Goal: Task Accomplishment & Management: Use online tool/utility

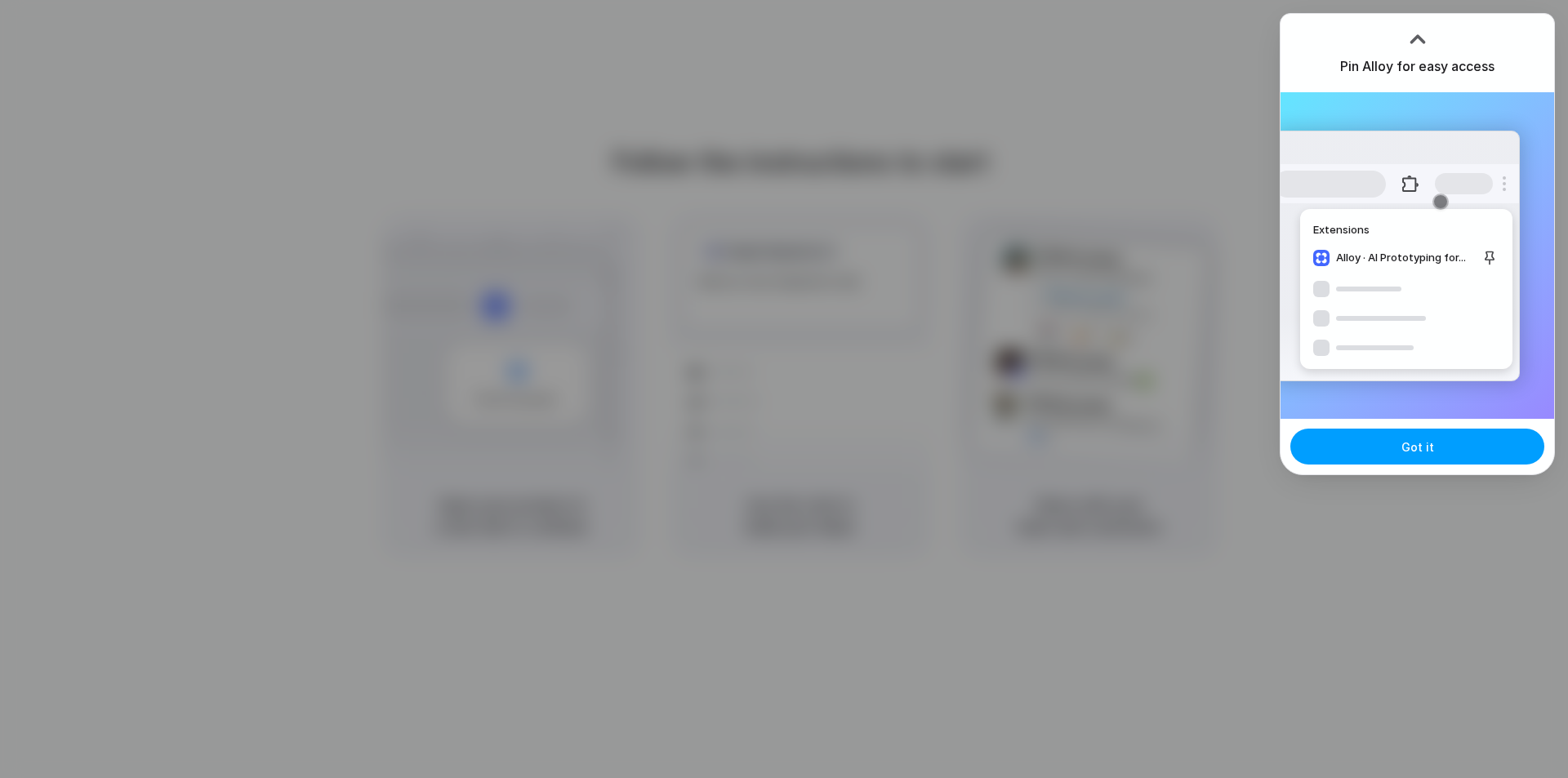
click at [1474, 448] on button "Got it" at bounding box center [1418, 446] width 254 height 36
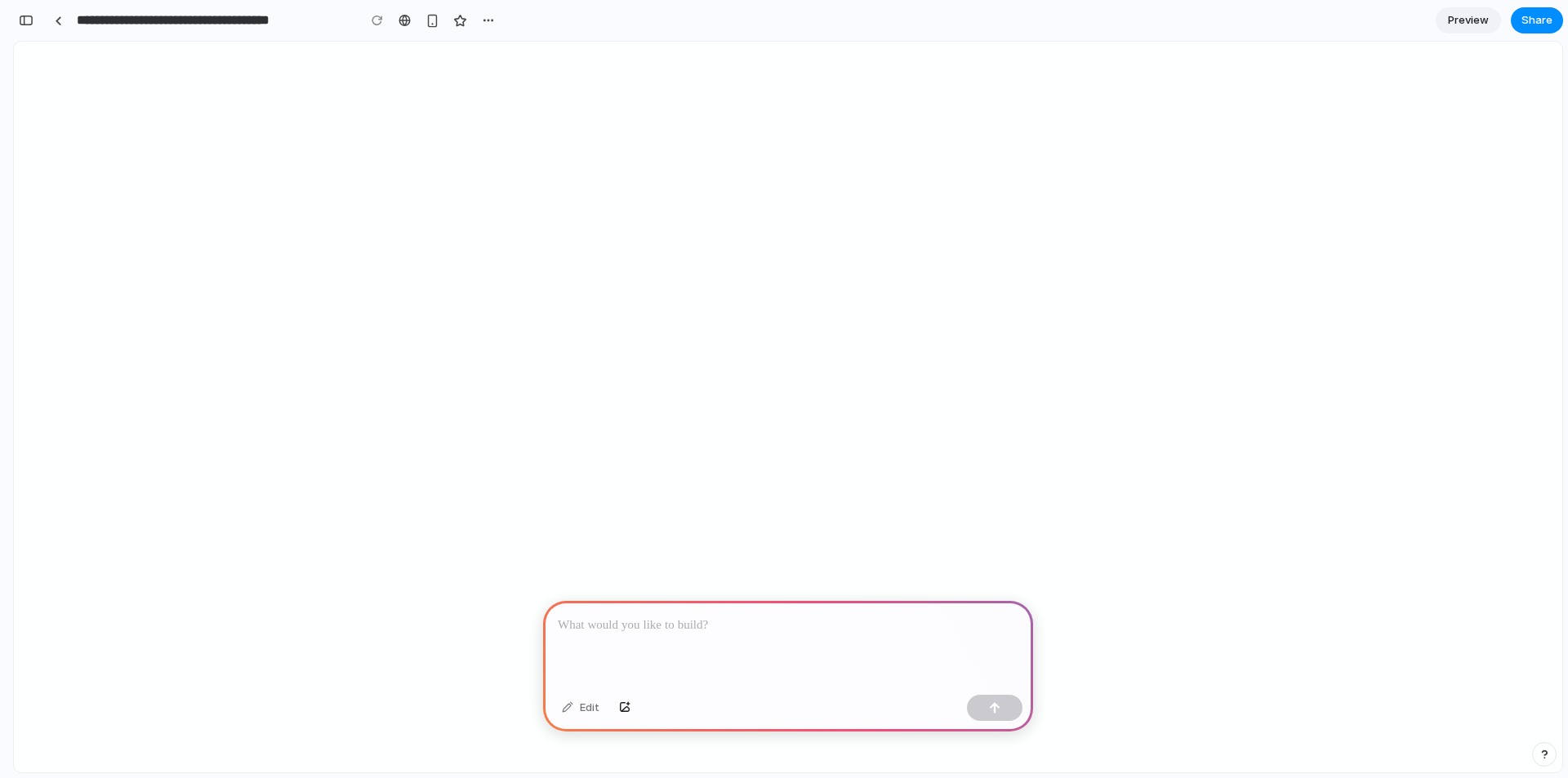
select select "**********"
select select "****"
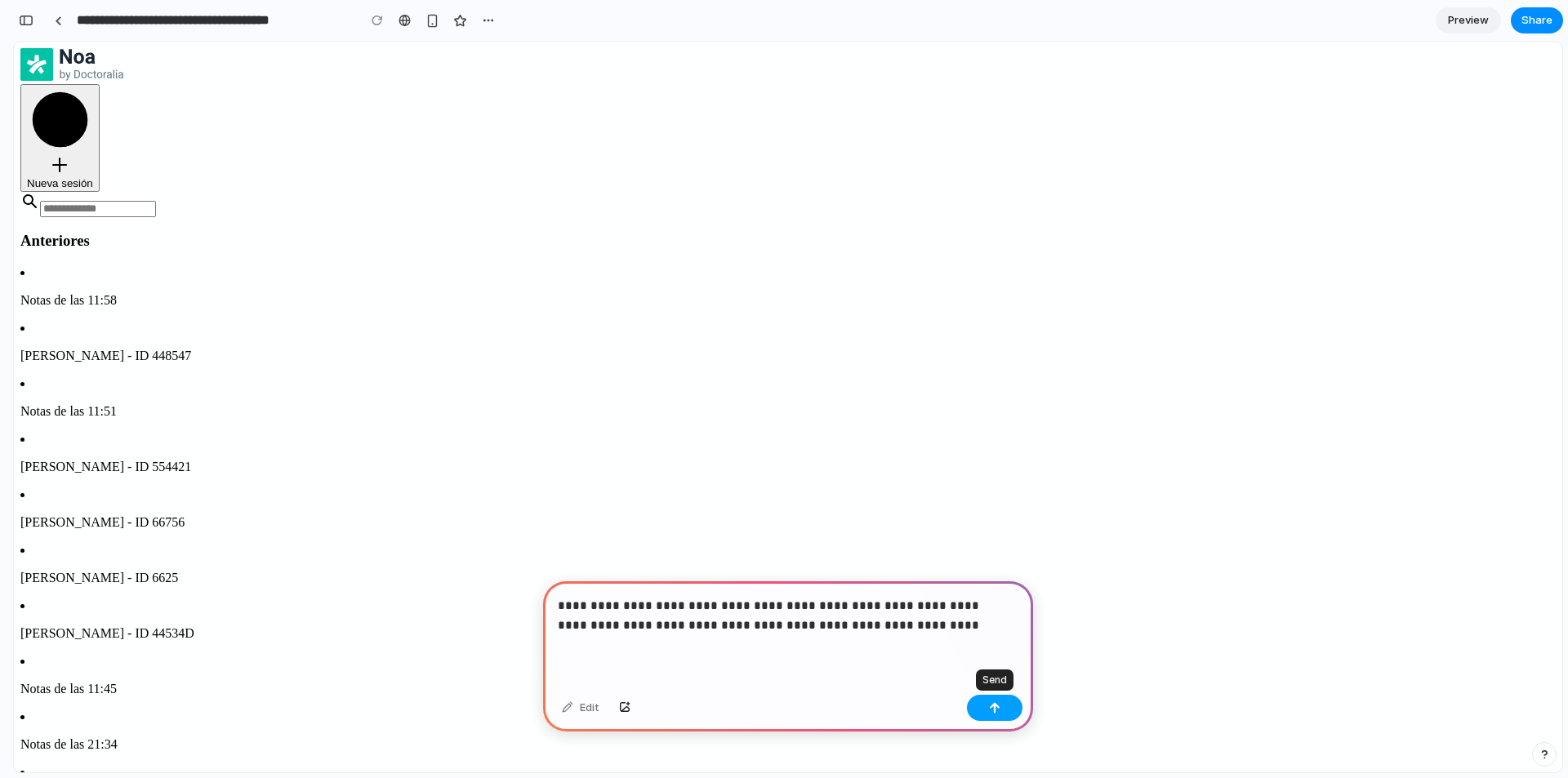
click at [981, 709] on button "button" at bounding box center [994, 707] width 56 height 26
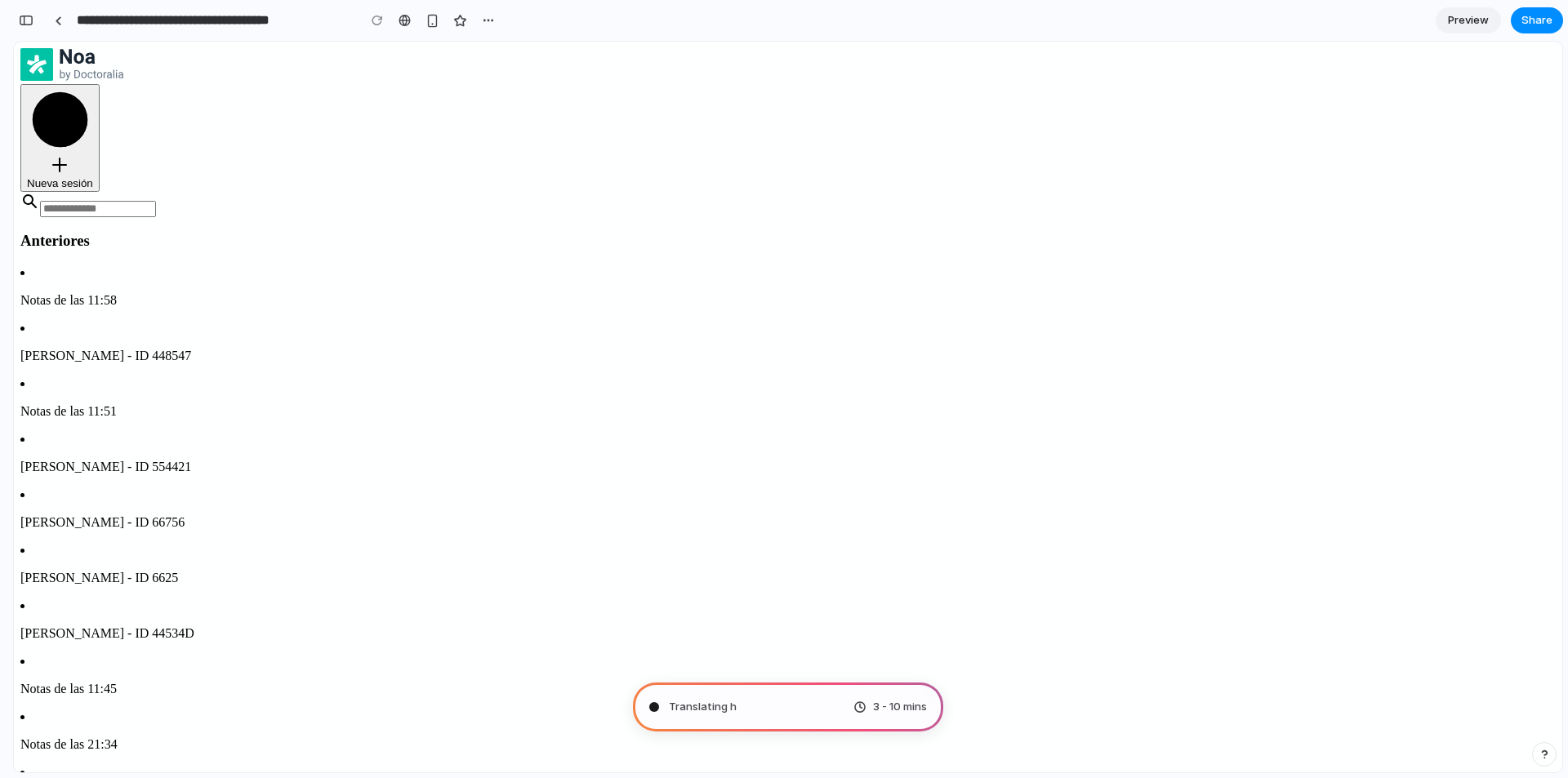
type input "**********"
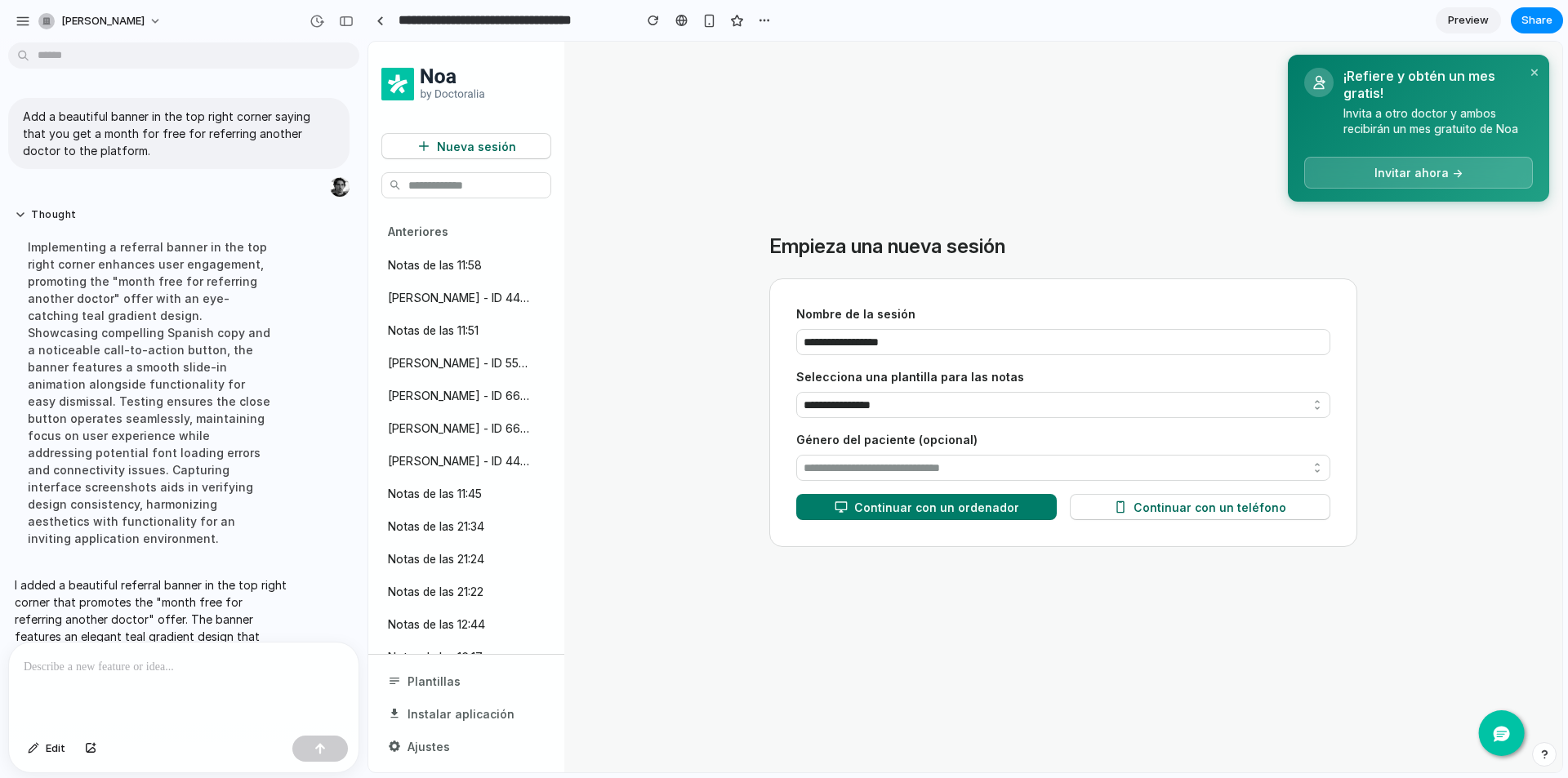
scroll to position [95, 0]
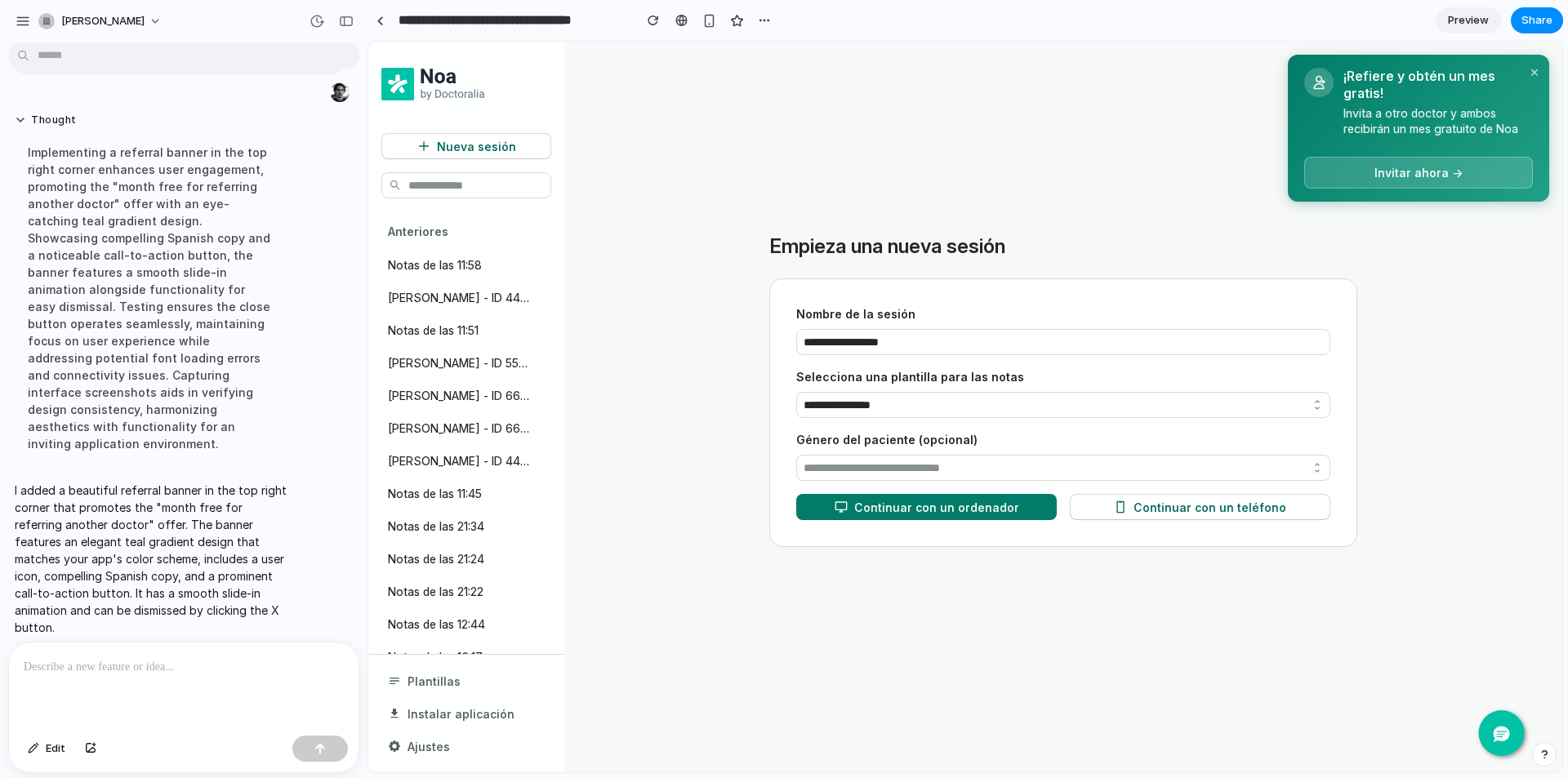
click at [149, 675] on div at bounding box center [184, 686] width 350 height 86
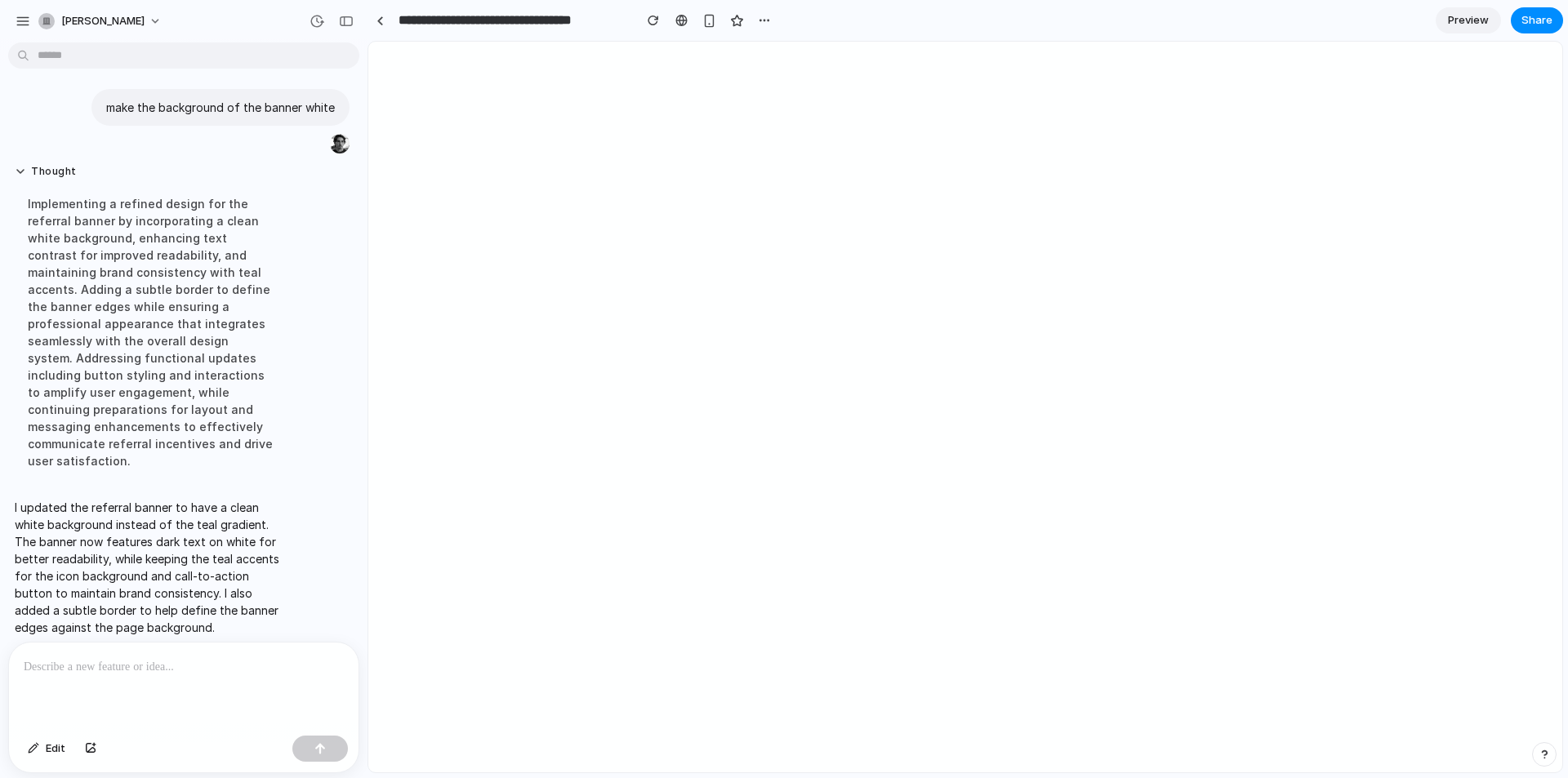
scroll to position [0, 0]
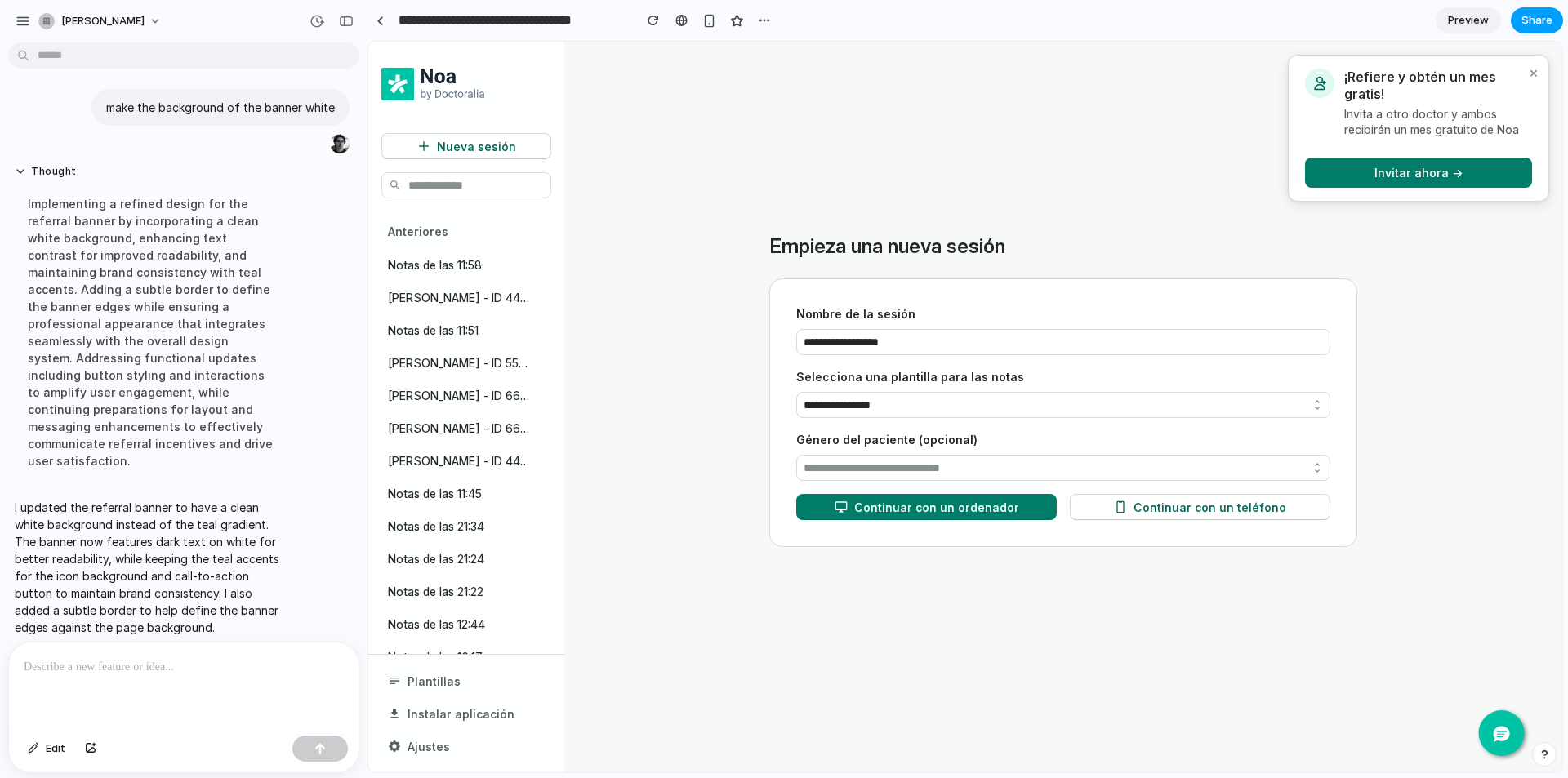
click at [1528, 22] on span "Share" at bounding box center [1536, 21] width 31 height 17
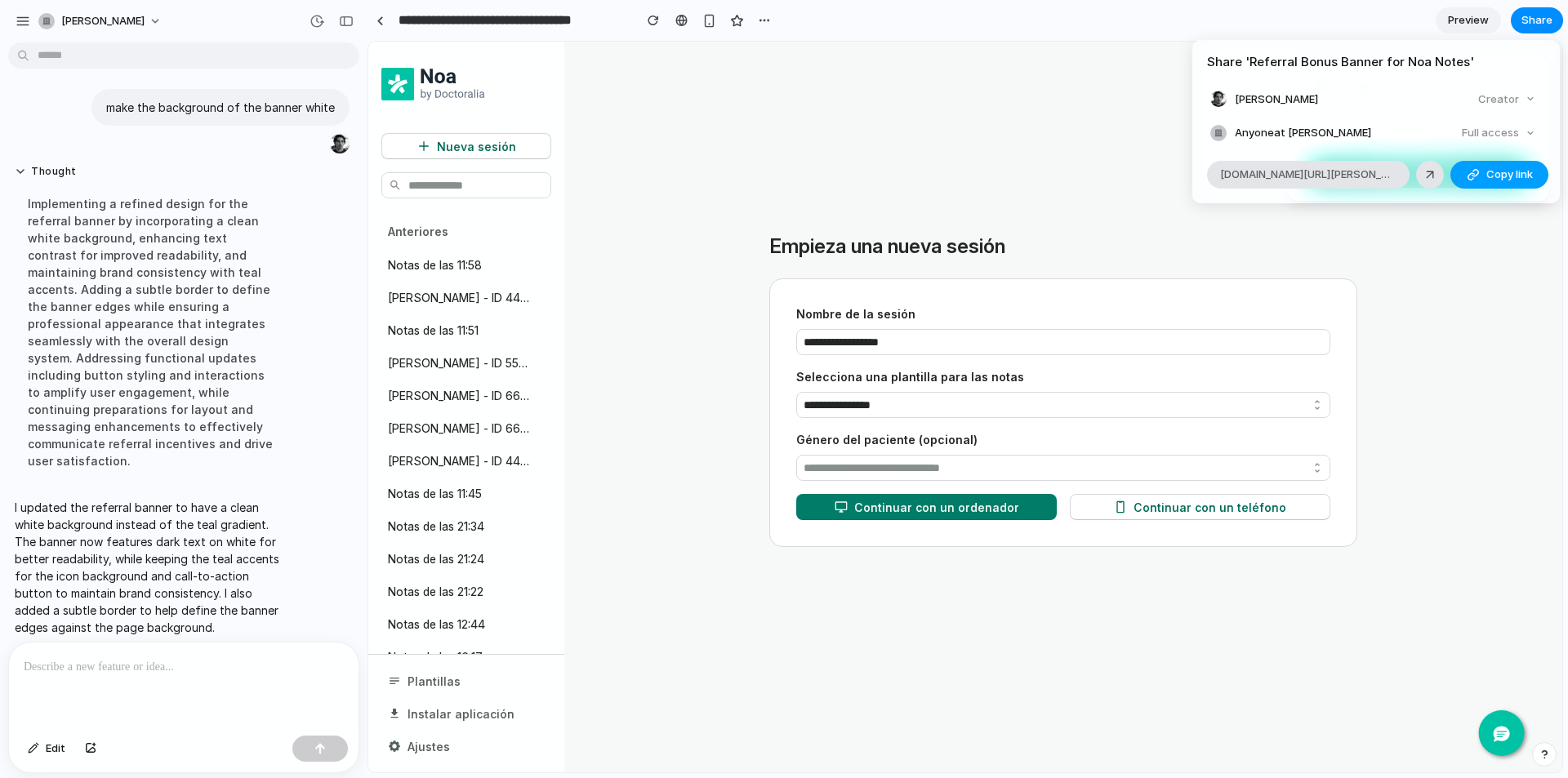
click at [1467, 170] on div "button" at bounding box center [1473, 175] width 13 height 13
click at [243, 416] on div "Share ' Referral Bonus Banner for Noa Notes ' [PERSON_NAME] Creator Anyone at […" at bounding box center [784, 389] width 1568 height 778
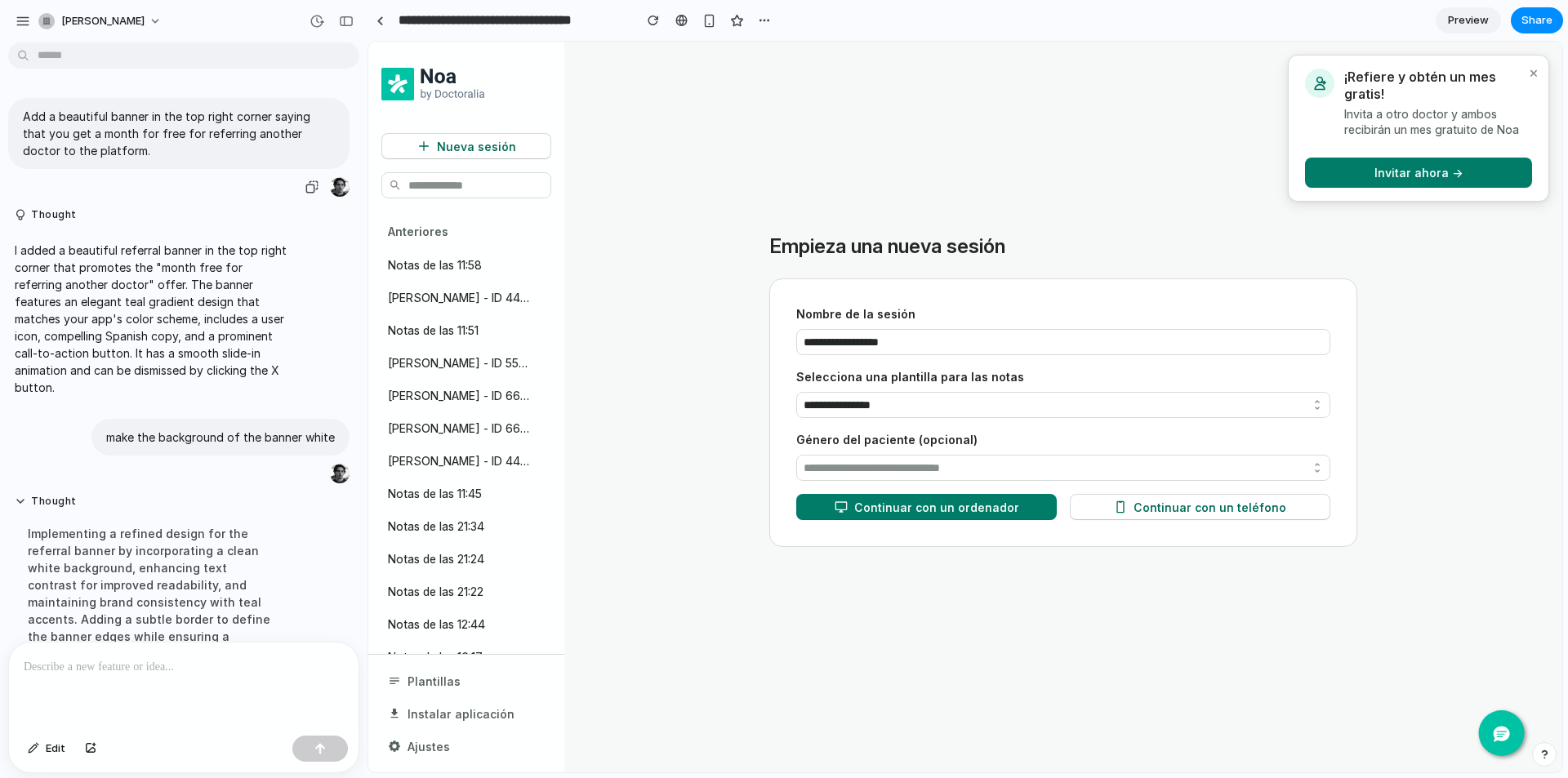
click at [134, 130] on p "Add a beautiful banner in the top right corner saying that you get a month for …" at bounding box center [179, 134] width 312 height 51
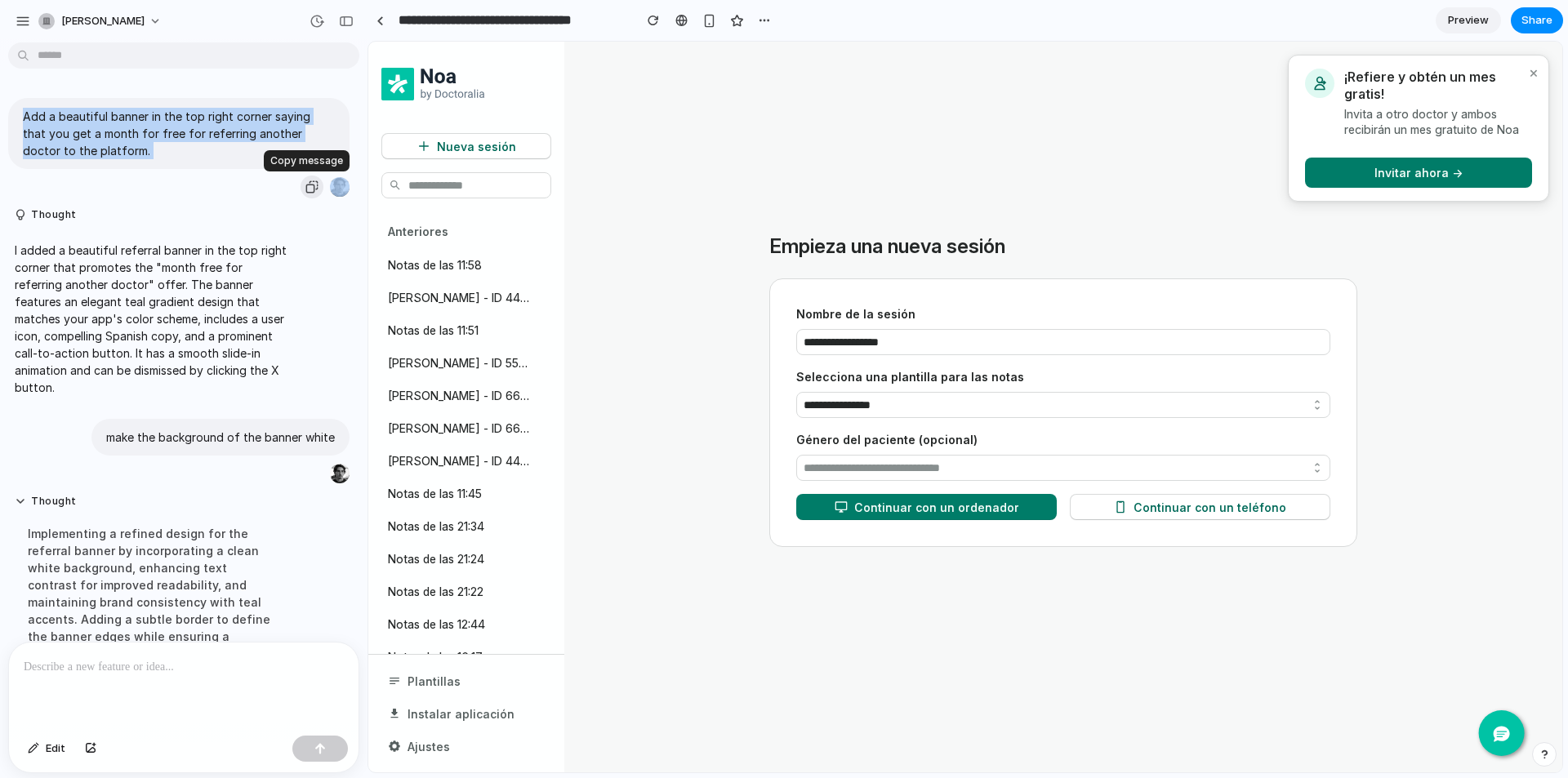
click at [301, 188] on button "button" at bounding box center [312, 187] width 23 height 23
click at [306, 193] on div "button" at bounding box center [312, 187] width 13 height 13
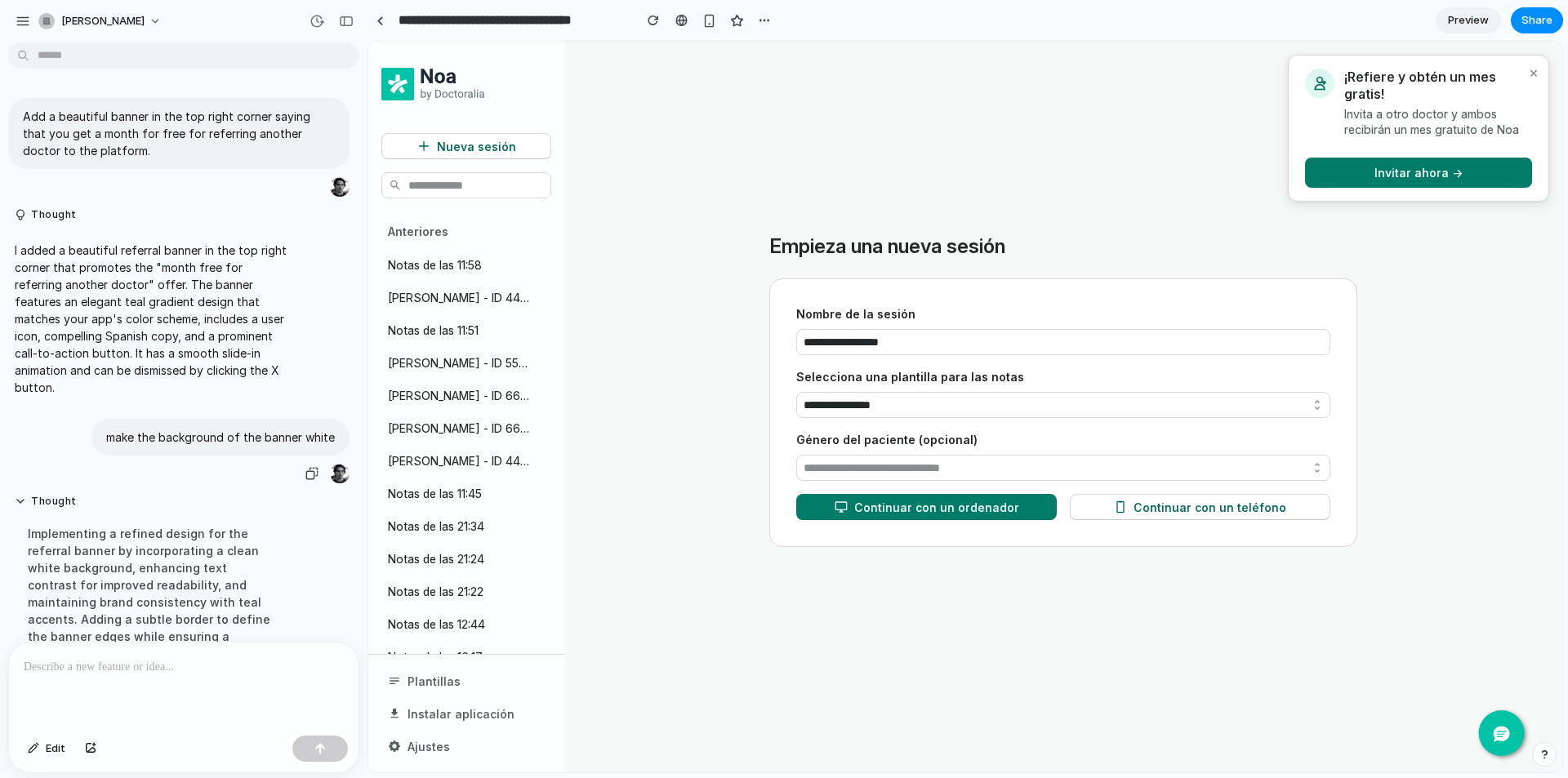
click at [203, 438] on p "make the background of the banner white" at bounding box center [220, 437] width 228 height 17
click at [306, 470] on div "button" at bounding box center [312, 473] width 13 height 13
